Goal: Find specific page/section: Find specific page/section

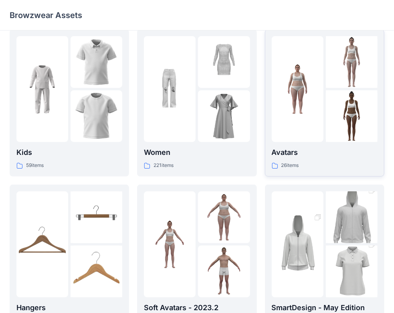
scroll to position [6, 0]
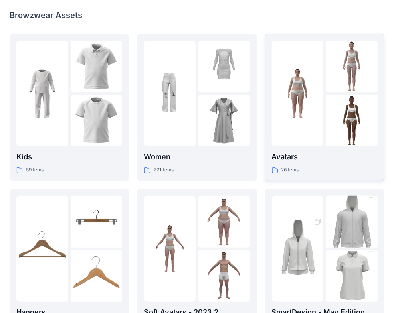
click at [353, 164] on div "Avatars 26 items" at bounding box center [325, 162] width 106 height 23
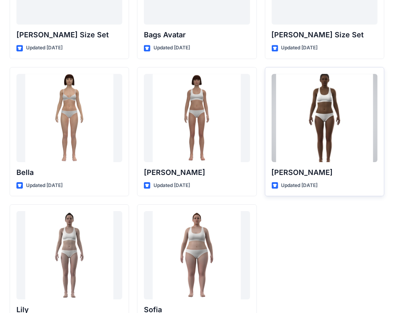
scroll to position [962, 0]
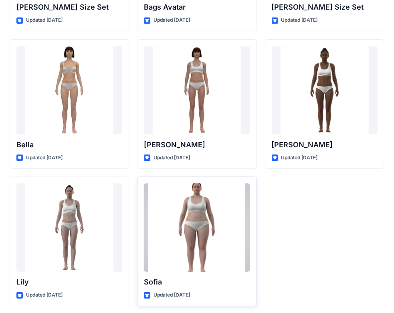
click at [193, 242] on div at bounding box center [197, 227] width 106 height 88
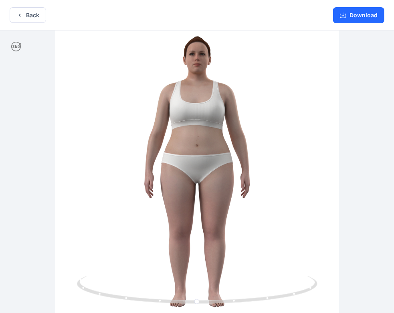
click at [16, 48] on icon at bounding box center [16, 47] width 10 height 10
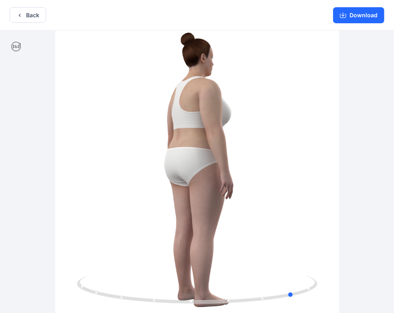
drag, startPoint x: 103, startPoint y: 107, endPoint x: 226, endPoint y: 157, distance: 133.7
click at [226, 157] on div at bounding box center [197, 172] width 394 height 284
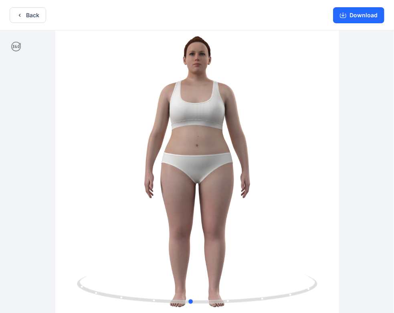
drag, startPoint x: 176, startPoint y: 167, endPoint x: 280, endPoint y: 247, distance: 131.8
click at [280, 247] on div at bounding box center [197, 172] width 394 height 284
drag, startPoint x: 248, startPoint y: 175, endPoint x: 274, endPoint y: 222, distance: 53.6
click at [274, 222] on div at bounding box center [197, 172] width 394 height 284
click at [24, 16] on button "Back" at bounding box center [28, 15] width 36 height 16
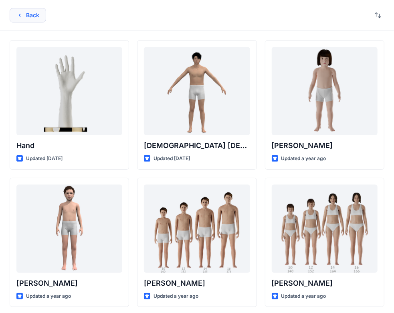
click at [25, 15] on button "Back" at bounding box center [28, 15] width 36 height 14
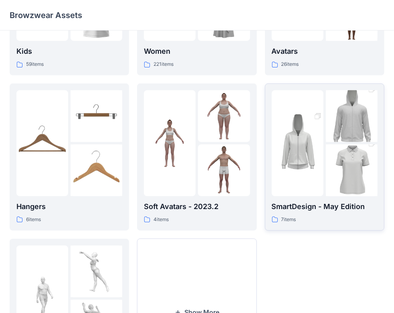
scroll to position [127, 0]
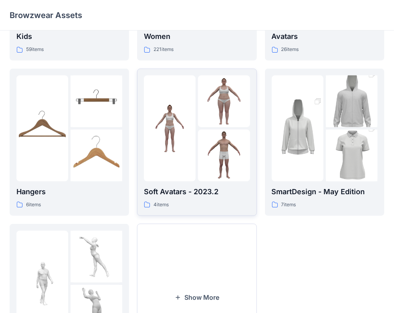
click at [240, 201] on div "4 items" at bounding box center [197, 204] width 106 height 8
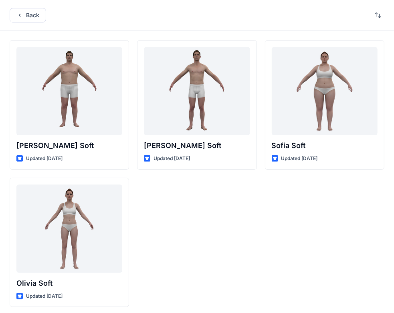
scroll to position [3, 0]
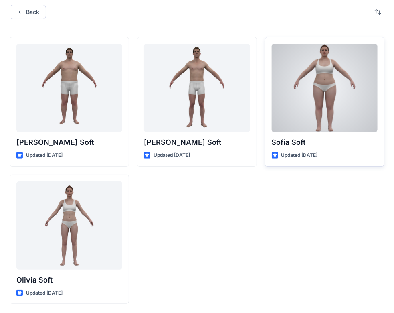
click at [275, 98] on div at bounding box center [325, 88] width 106 height 88
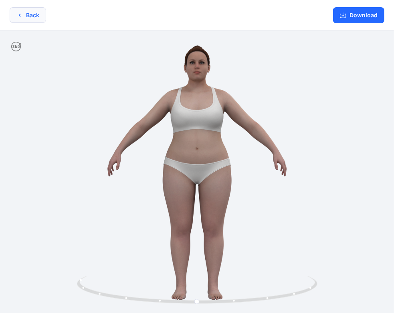
drag, startPoint x: 57, startPoint y: 17, endPoint x: 44, endPoint y: 17, distance: 12.8
click at [57, 18] on div "Back Download" at bounding box center [197, 15] width 394 height 30
click at [26, 14] on button "Back" at bounding box center [28, 15] width 36 height 16
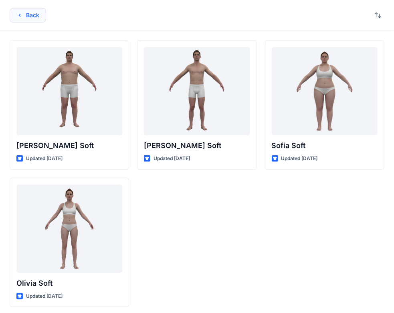
click at [34, 14] on button "Back" at bounding box center [28, 15] width 36 height 14
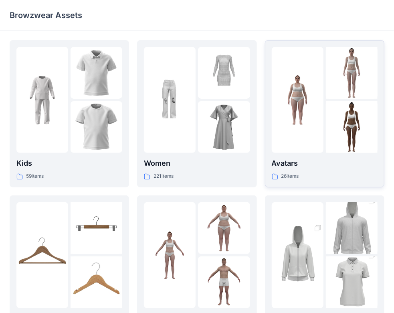
click at [330, 172] on div "26 items" at bounding box center [325, 176] width 106 height 8
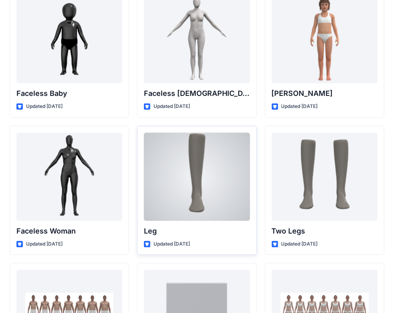
scroll to position [761, 0]
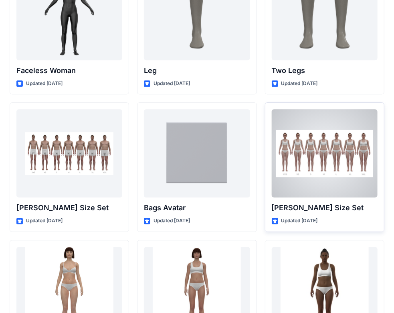
click at [356, 176] on div at bounding box center [325, 153] width 106 height 88
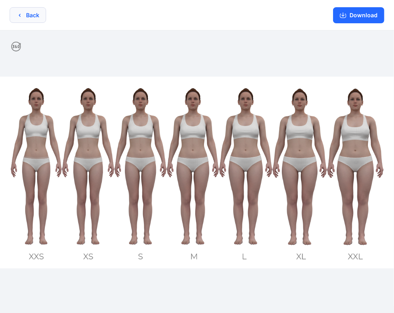
click at [41, 18] on button "Back" at bounding box center [28, 15] width 36 height 16
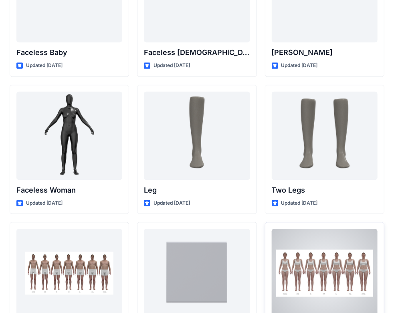
scroll to position [635, 0]
